Goal: Participate in discussion

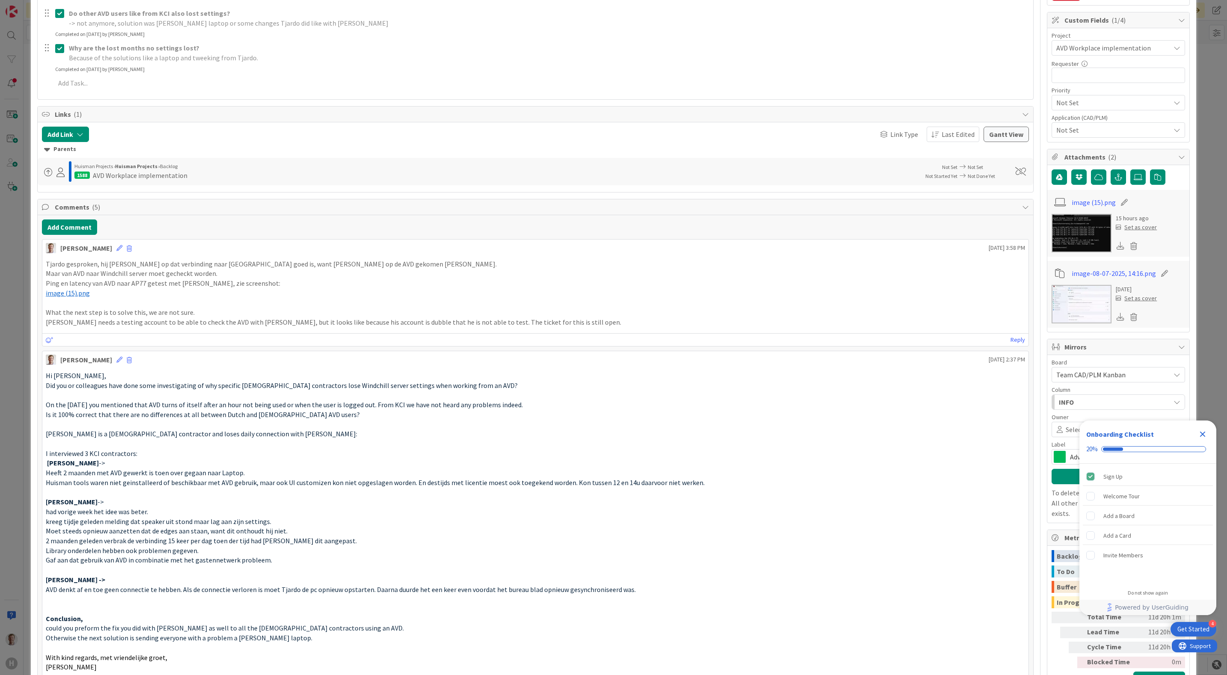
scroll to position [257, 0]
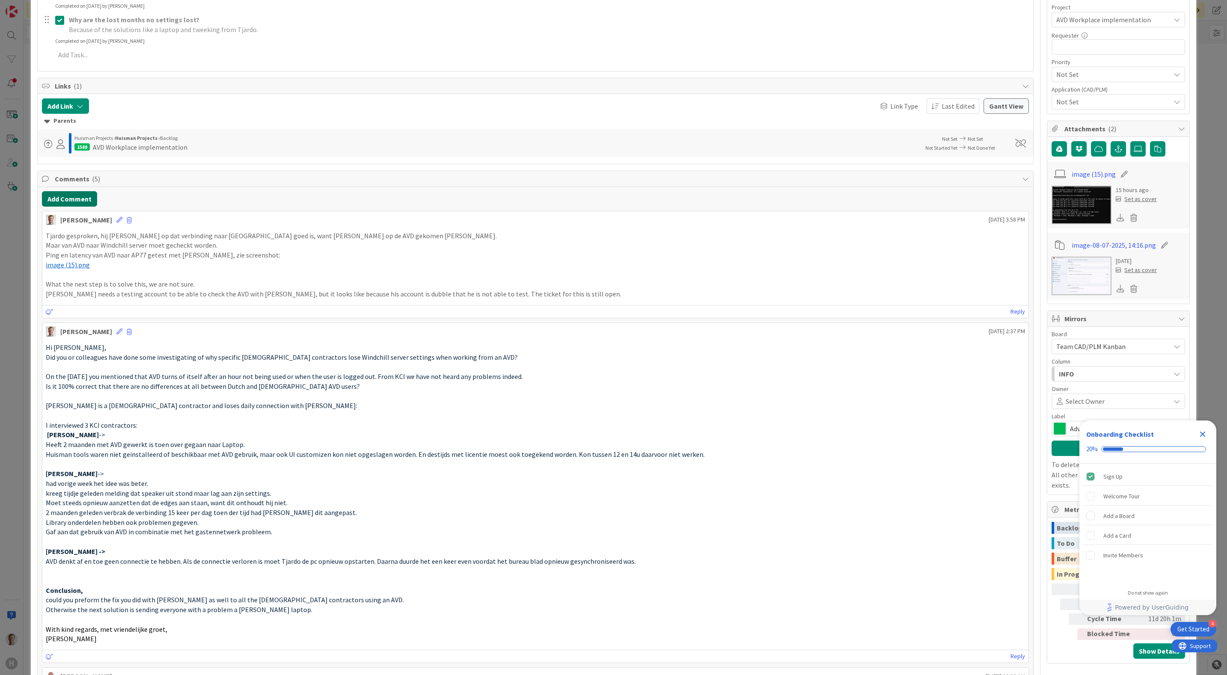
click at [58, 203] on button "Add Comment" at bounding box center [69, 198] width 55 height 15
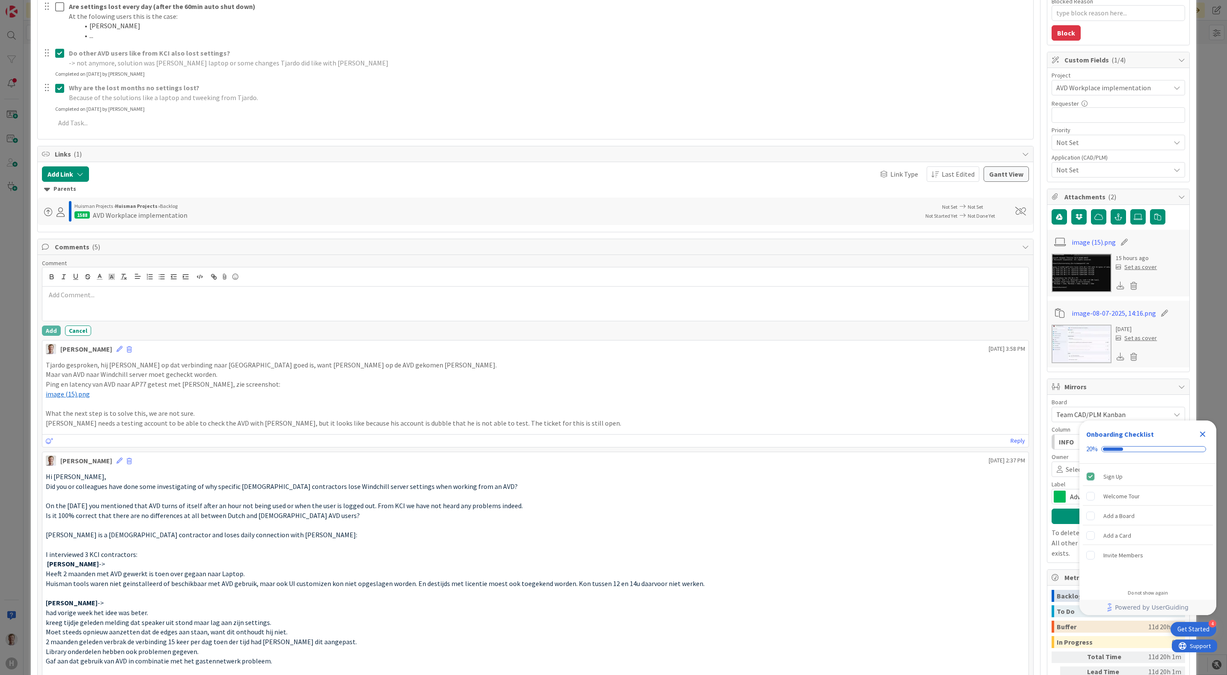
scroll to position [0, 0]
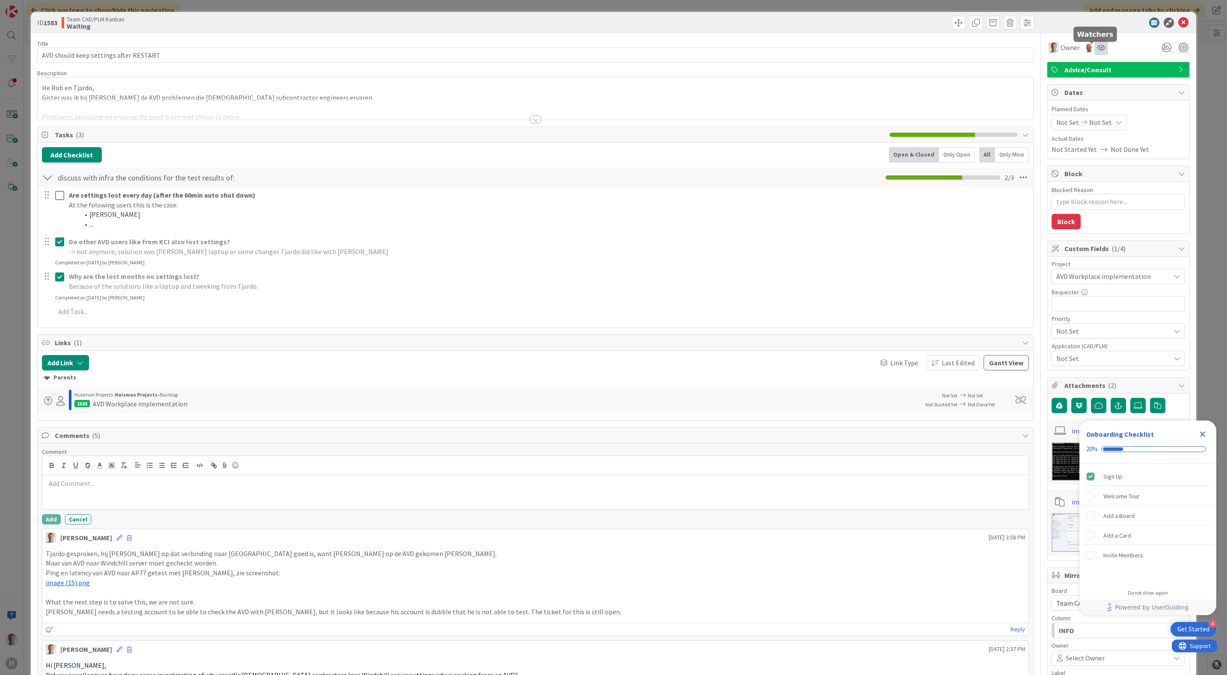
click at [1097, 48] on icon at bounding box center [1101, 47] width 9 height 7
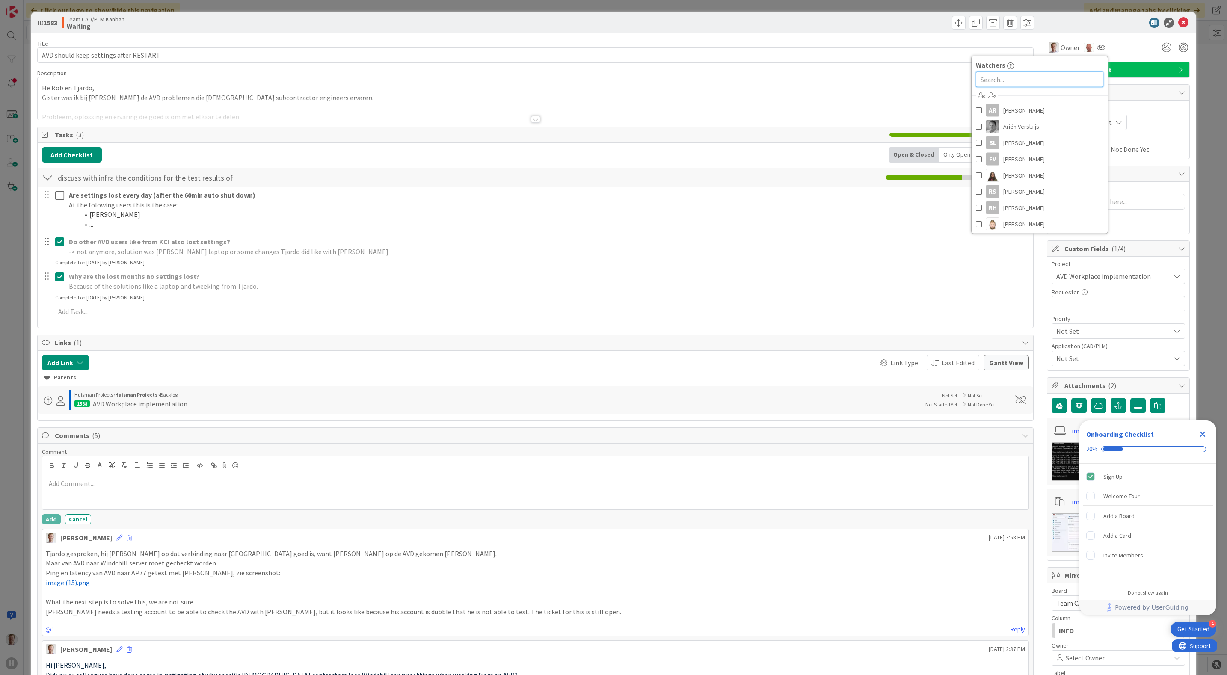
click at [1014, 85] on input "text" at bounding box center [1039, 79] width 127 height 15
click at [976, 205] on span at bounding box center [979, 207] width 6 height 13
type textarea "x"
click at [852, 301] on div "Why are the lost months no settings lost? Because of the solutions like a lapto…" at bounding box center [535, 285] width 995 height 32
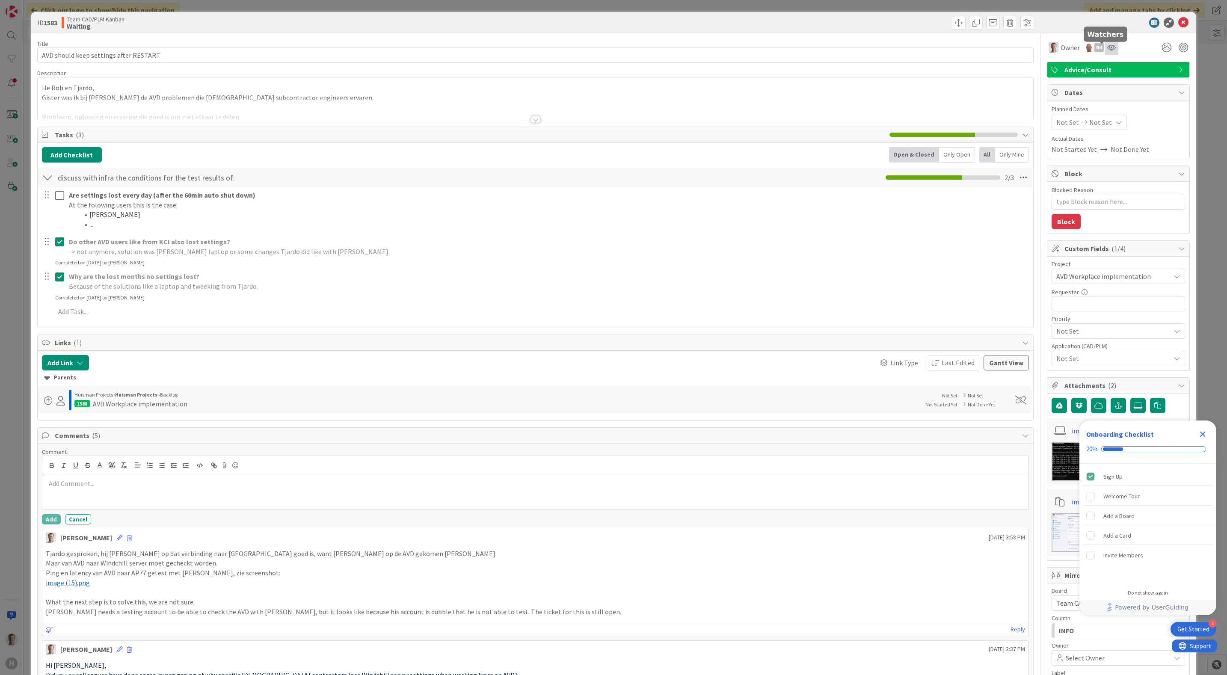
click at [1107, 47] on icon at bounding box center [1111, 47] width 9 height 7
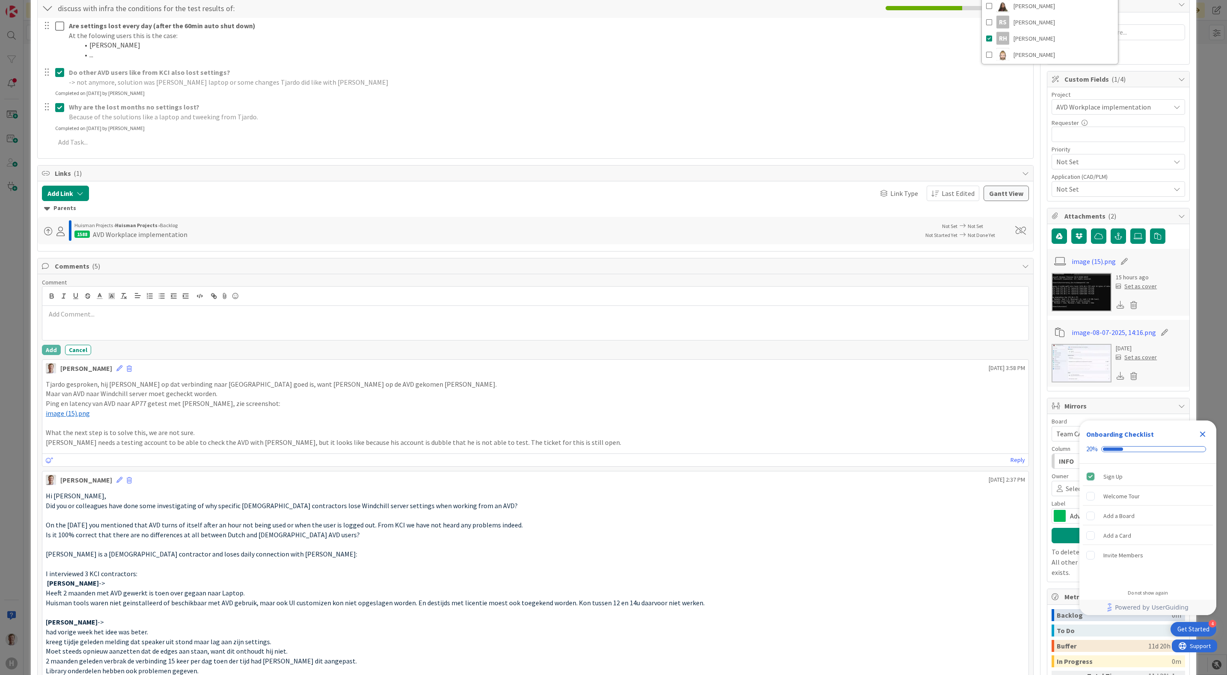
scroll to position [128, 0]
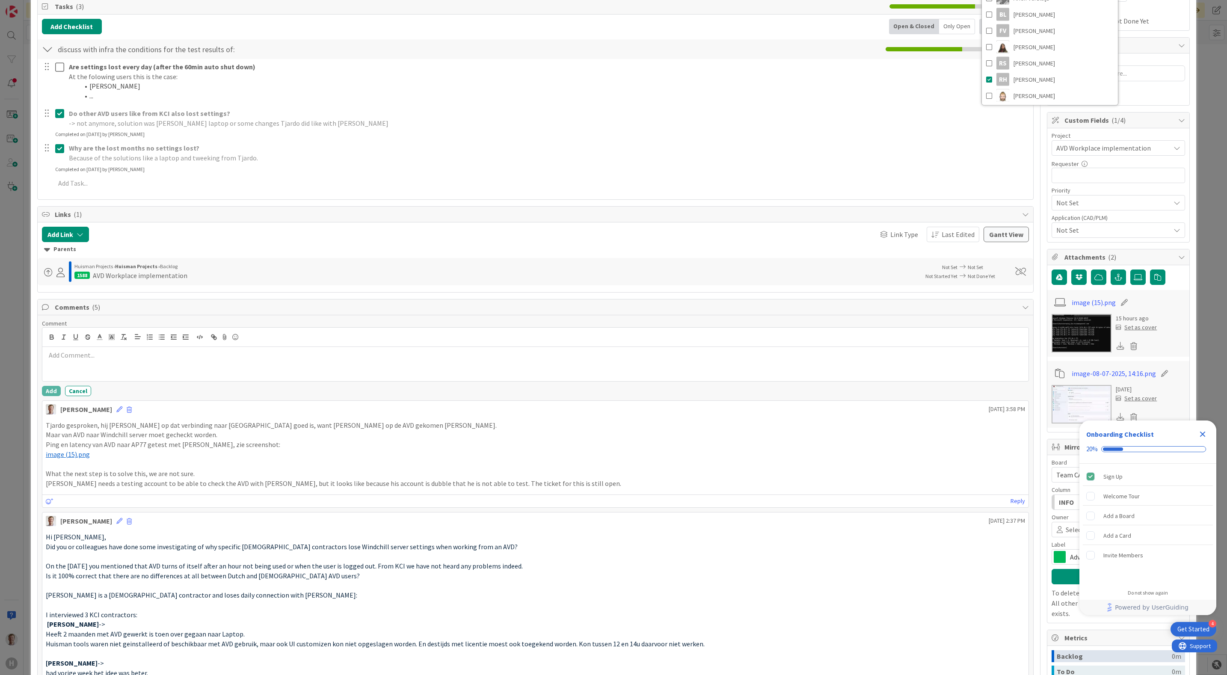
click at [783, 148] on p "Why are the lost months no settings lost?" at bounding box center [548, 148] width 958 height 10
click at [113, 360] on p at bounding box center [536, 355] width 980 height 10
click at [123, 367] on div at bounding box center [535, 364] width 986 height 34
click at [169, 360] on p "Discussed with [PERSON_NAME] and [PERSON_NAME]," at bounding box center [536, 355] width 980 height 10
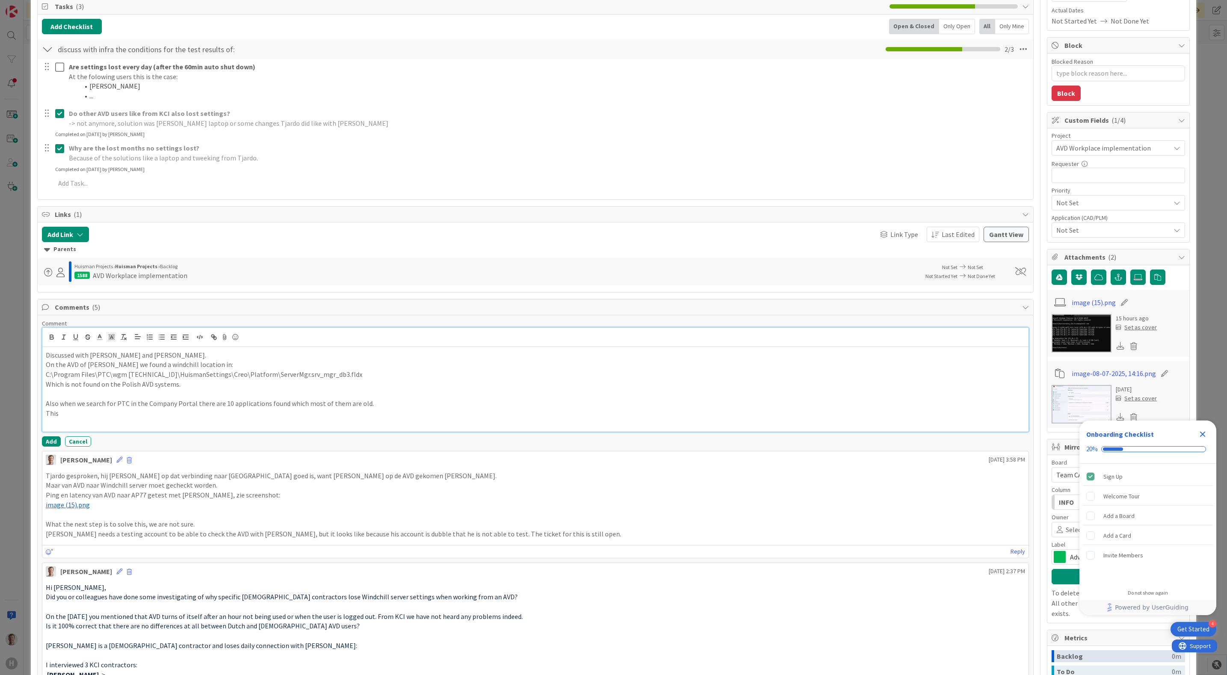
click at [89, 423] on p at bounding box center [536, 423] width 980 height 10
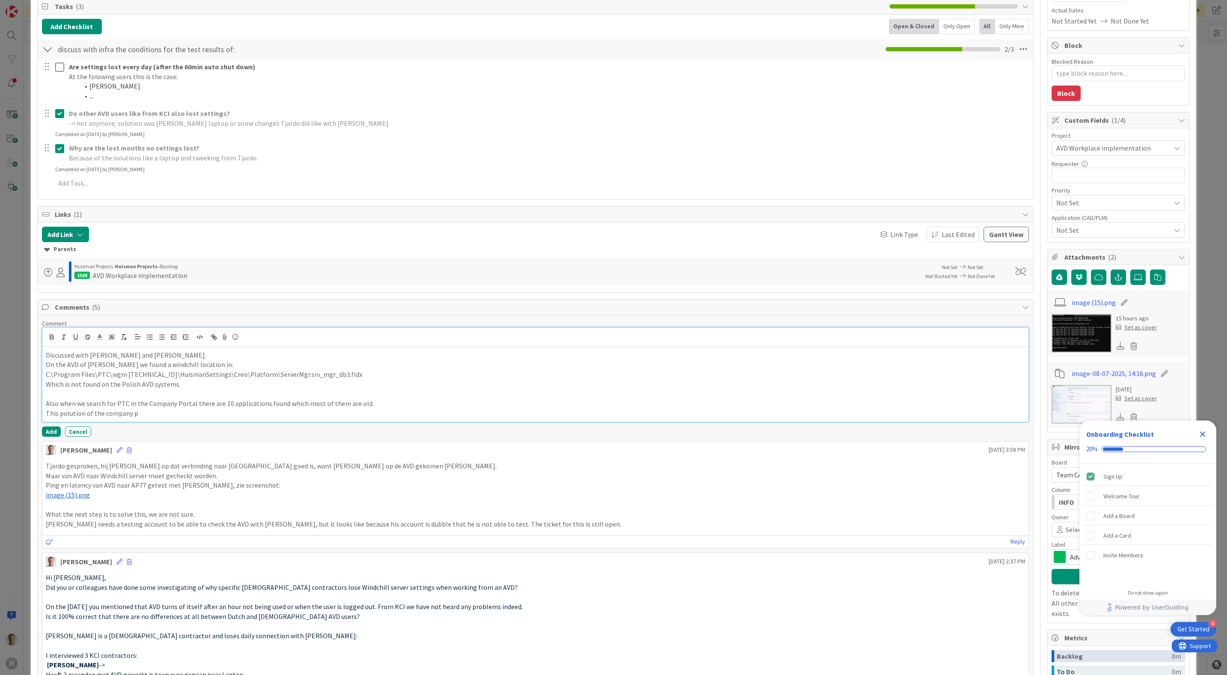
click at [58, 417] on p "This polution of the company p" at bounding box center [536, 414] width 980 height 10
click at [148, 418] on p "This packages which are polution of the company p" at bounding box center [536, 414] width 980 height 10
click at [215, 418] on p "This packages which are polution for the company p" at bounding box center [536, 414] width 980 height 10
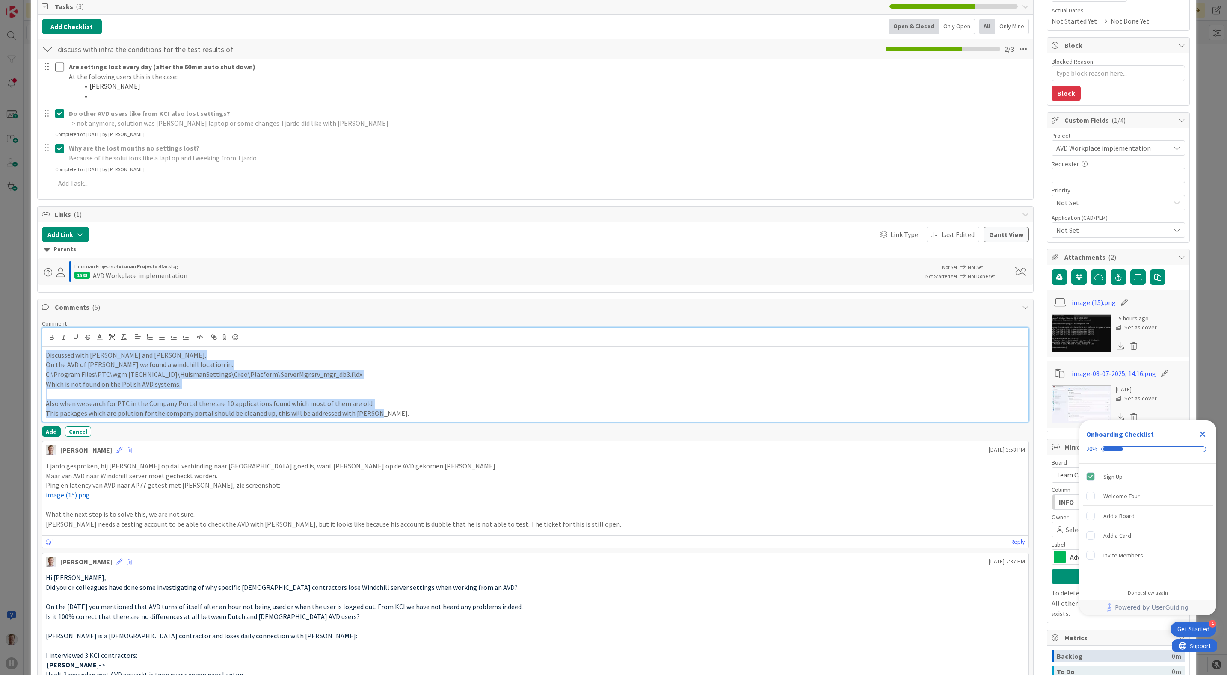
copy div "Discussed with [PERSON_NAME] and [PERSON_NAME]. On the AVD of [PERSON_NAME] we …"
click at [46, 432] on button "Add" at bounding box center [51, 431] width 19 height 10
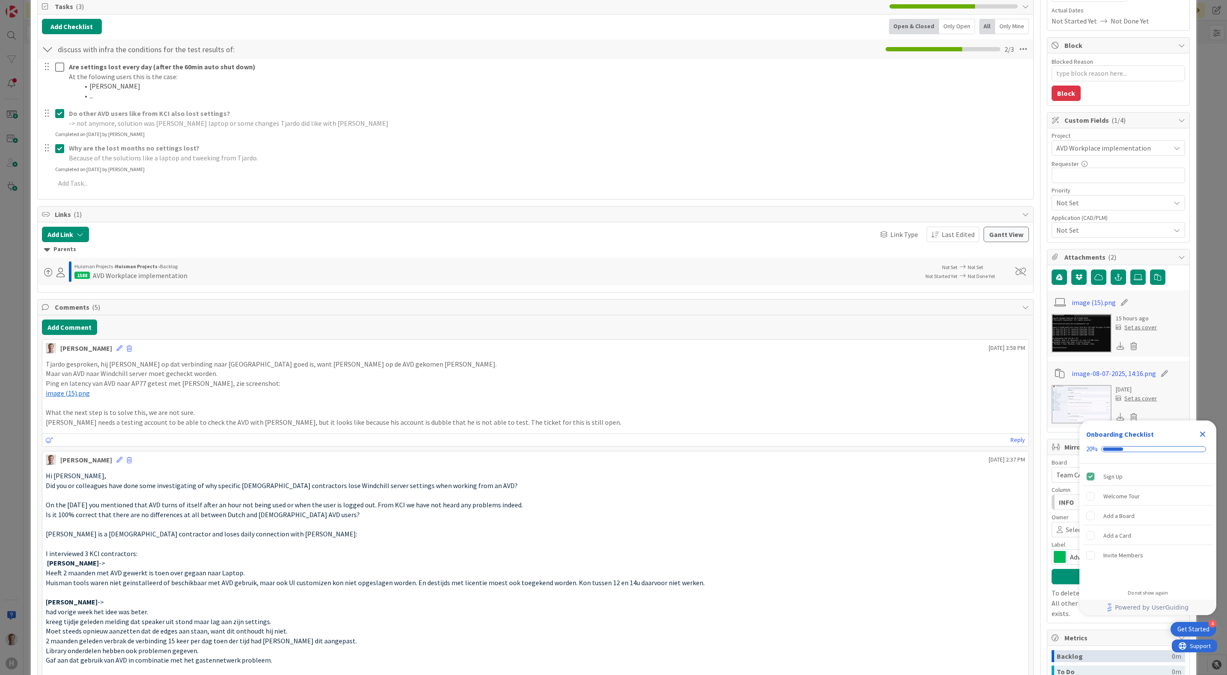
type textarea "x"
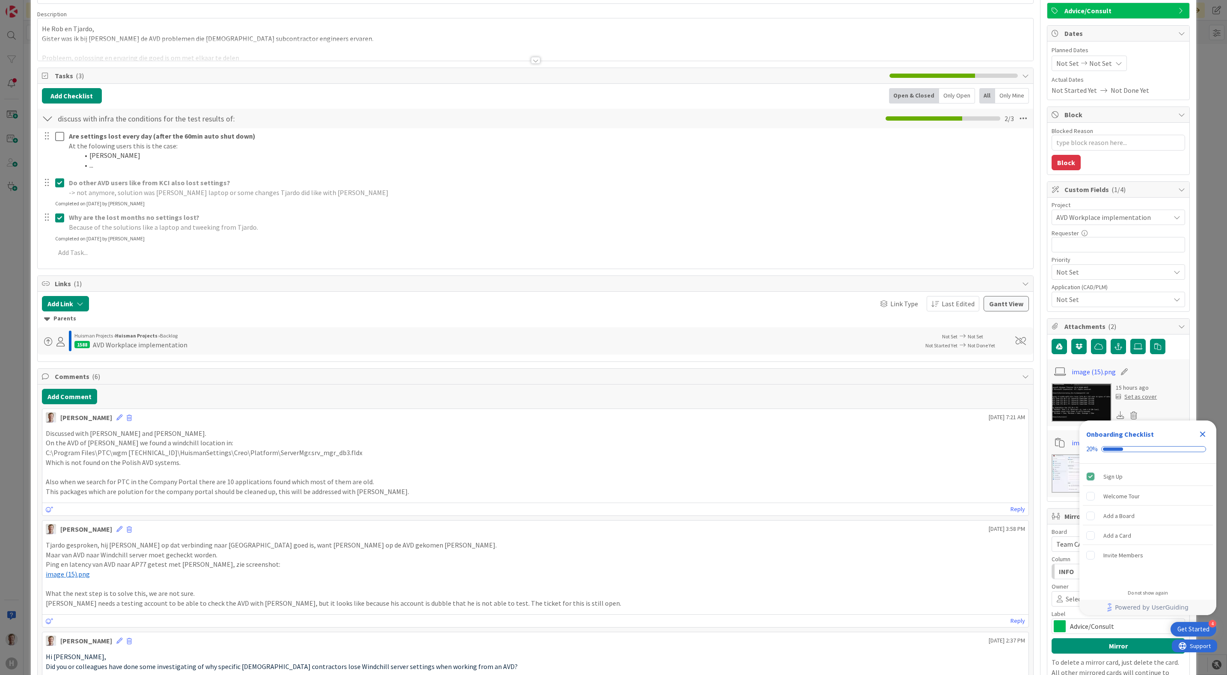
scroll to position [0, 0]
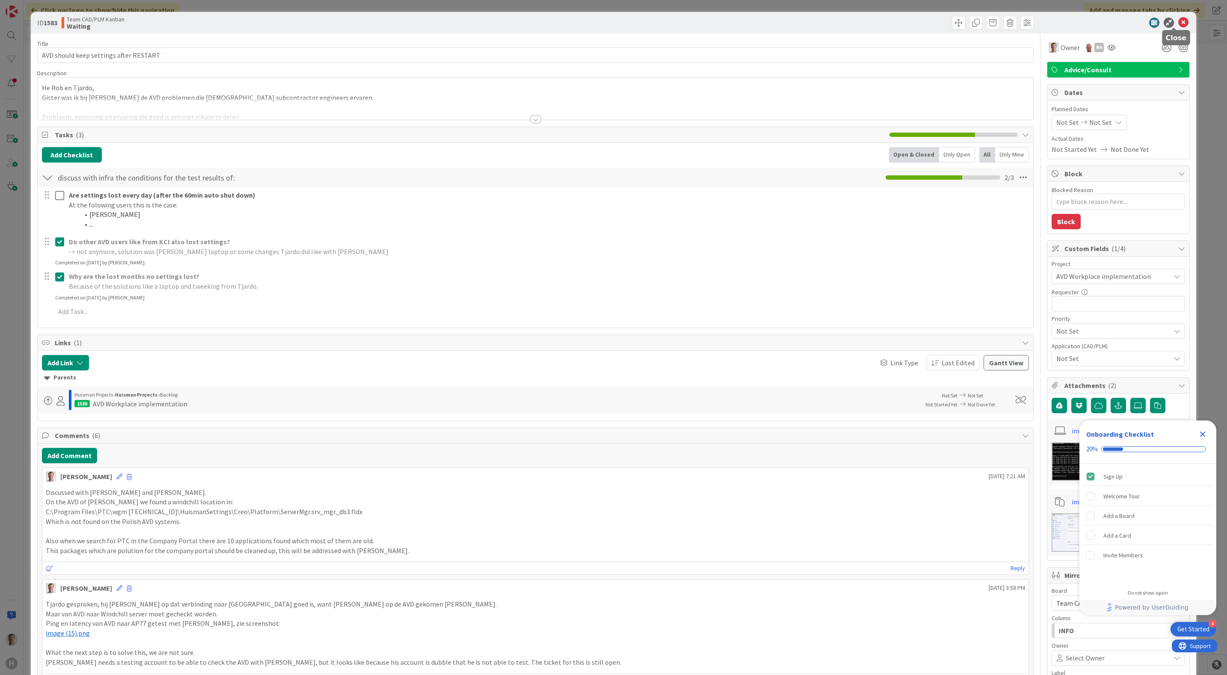
click at [1178, 21] on icon at bounding box center [1183, 23] width 10 height 10
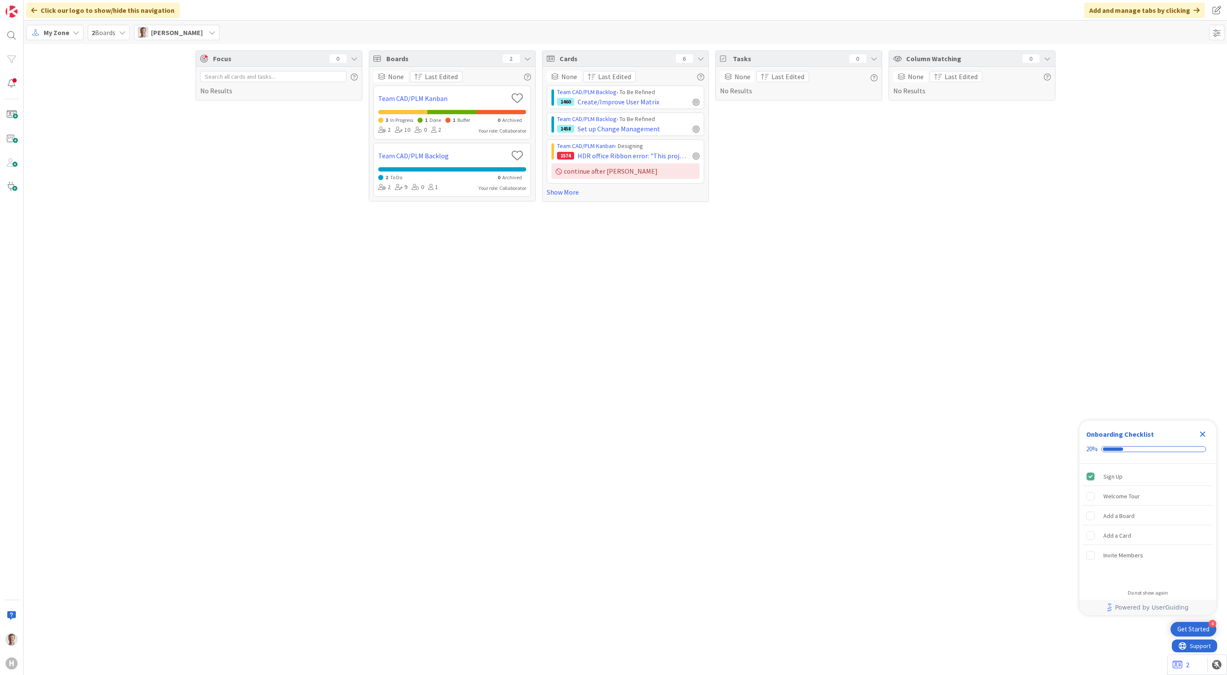
click at [862, 204] on div "Focus 0 No Results Boards 2 None Last Edited Team CAD/PLM Kanban 3 In Progress …" at bounding box center [625, 126] width 1203 height 164
drag, startPoint x: 584, startPoint y: 457, endPoint x: 574, endPoint y: 453, distance: 11.2
click at [582, 452] on div "Focus 0 No Results Boards 2 None Last Edited Team CAD/PLM Kanban 3 In Progress …" at bounding box center [625, 359] width 1203 height 631
